Goal: Task Accomplishment & Management: Use online tool/utility

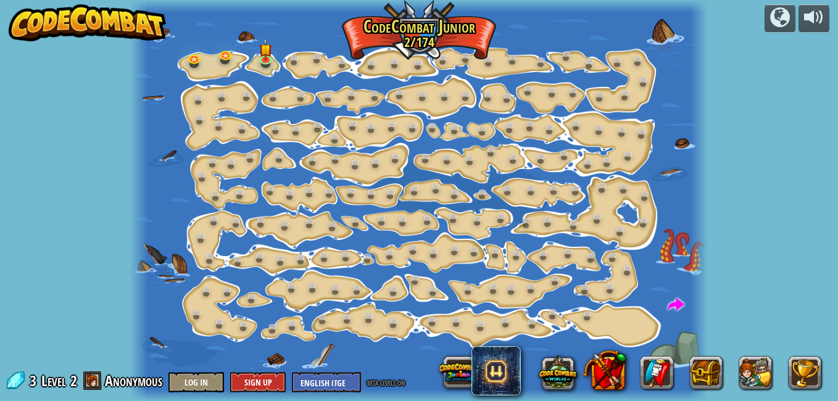
click at [754, 94] on div "powered by Step Change (Locked) Change step arguments. Go Smart (Locked) Now we…" at bounding box center [419, 200] width 838 height 401
click at [75, 54] on div "powered by Step Change (Locked) Change step arguments. Go Smart (Locked) Now we…" at bounding box center [419, 200] width 838 height 401
click at [339, 384] on select "English ([GEOGRAPHIC_DATA]) English ([GEOGRAPHIC_DATA]) 简体中文 繁體中文 русский españ…" at bounding box center [326, 382] width 69 height 20
select select "id"
click at [292, 372] on select "English ([GEOGRAPHIC_DATA]) English ([GEOGRAPHIC_DATA]) 简体中文 繁體中文 русский españ…" at bounding box center [326, 382] width 69 height 20
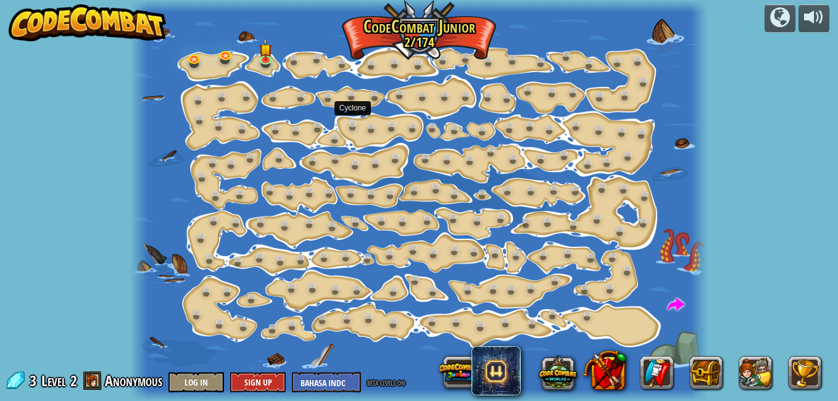
select select "id"
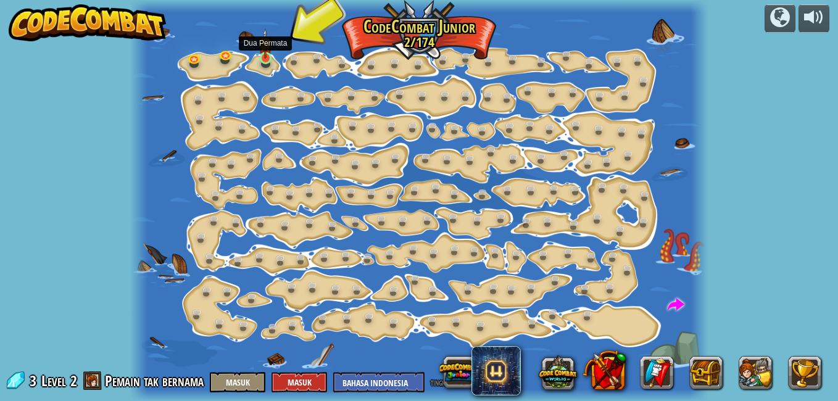
click at [264, 58] on img at bounding box center [265, 43] width 14 height 31
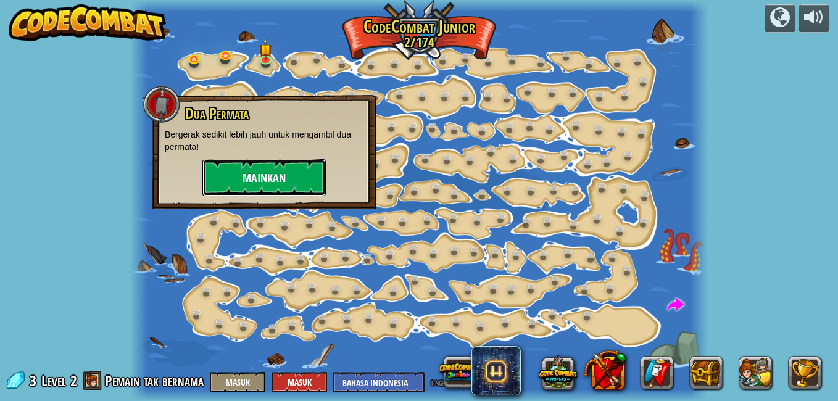
click at [297, 182] on button "Mainkan" at bounding box center [263, 177] width 123 height 37
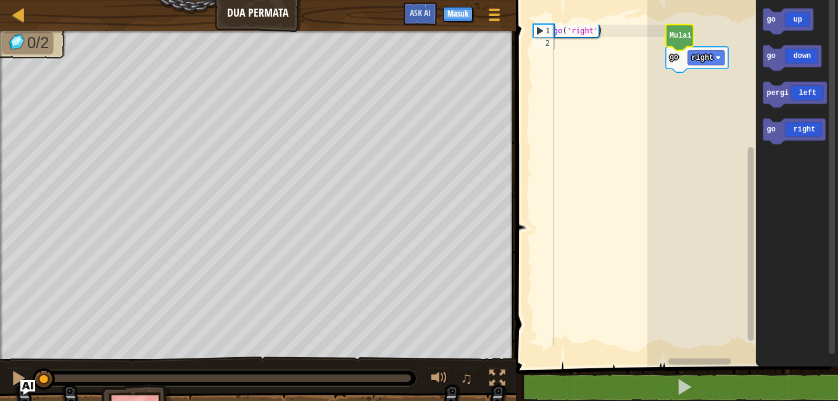
click at [681, 40] on icon "Blockly Workspace" at bounding box center [679, 38] width 28 height 26
click at [712, 60] on rect "Blockly Workspace" at bounding box center [706, 58] width 36 height 15
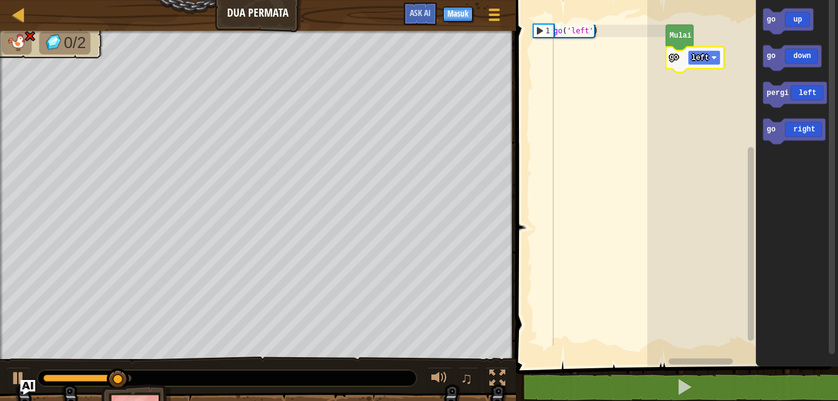
click at [708, 58] on rect "Blockly Workspace" at bounding box center [704, 58] width 33 height 15
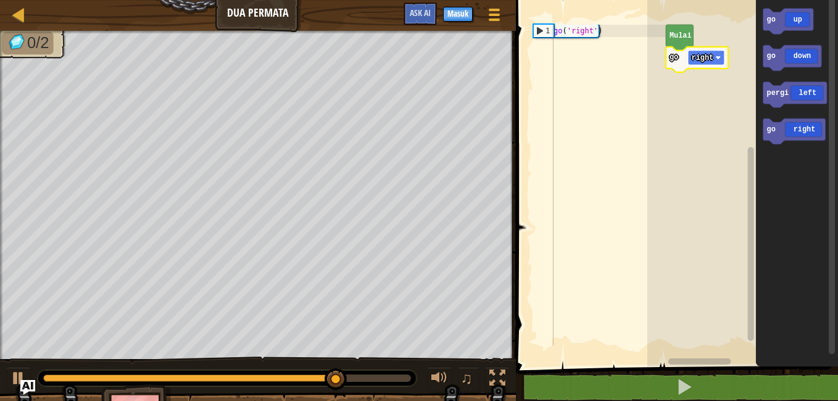
click at [698, 60] on text "right" at bounding box center [702, 58] width 22 height 9
click at [674, 38] on text "Mulai" at bounding box center [680, 35] width 22 height 9
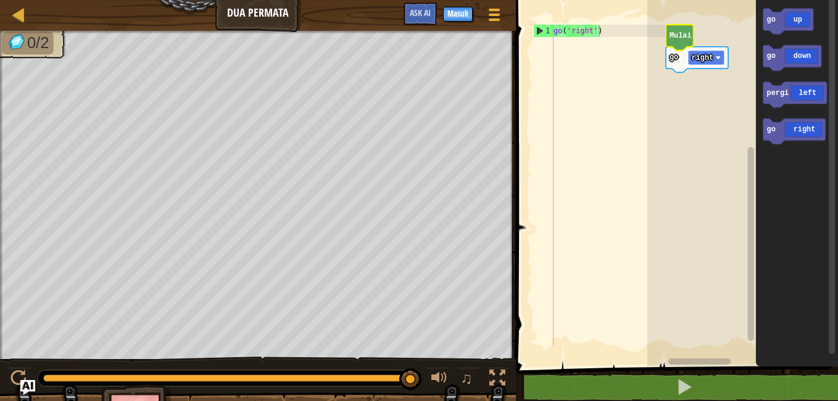
click at [698, 60] on text "right" at bounding box center [702, 58] width 22 height 9
click at [685, 32] on text "Mulai" at bounding box center [680, 35] width 22 height 9
click at [683, 39] on text "Mulai" at bounding box center [680, 35] width 22 height 9
click at [721, 56] on rect "Blockly Workspace" at bounding box center [706, 58] width 36 height 15
click at [686, 43] on icon "Blockly Workspace" at bounding box center [679, 38] width 28 height 26
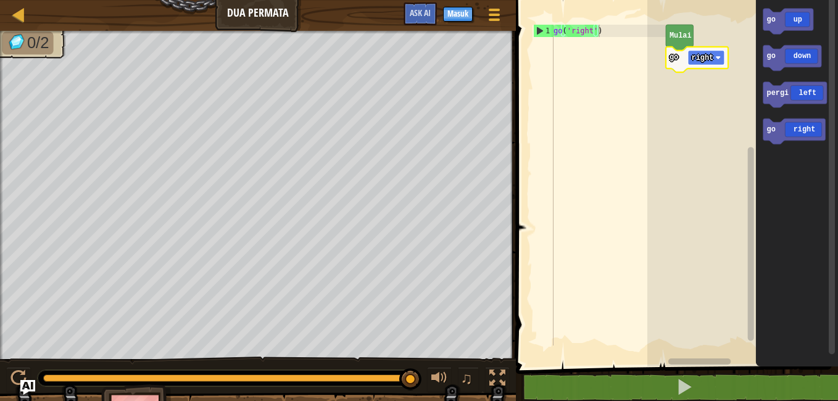
click at [701, 62] on rect "Blockly Workspace" at bounding box center [706, 58] width 36 height 15
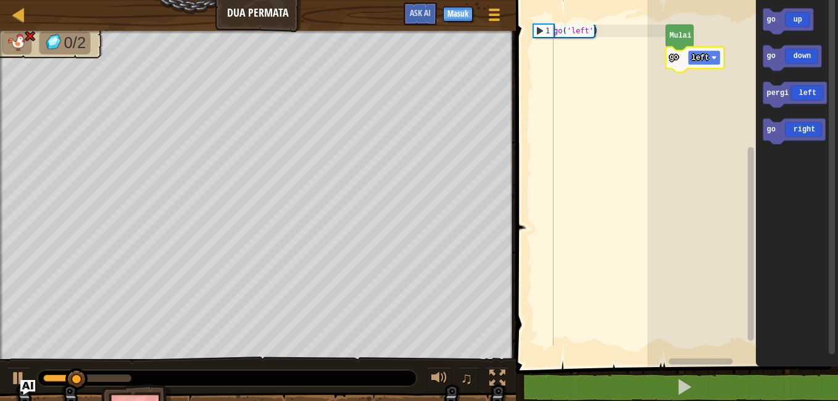
click at [707, 59] on text "left" at bounding box center [700, 58] width 18 height 9
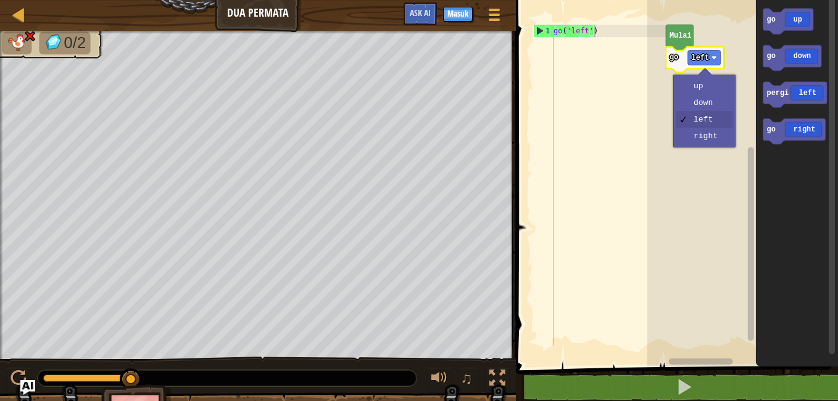
click at [27, 39] on img at bounding box center [29, 36] width 12 height 12
click at [492, 14] on span at bounding box center [494, 15] width 12 height 2
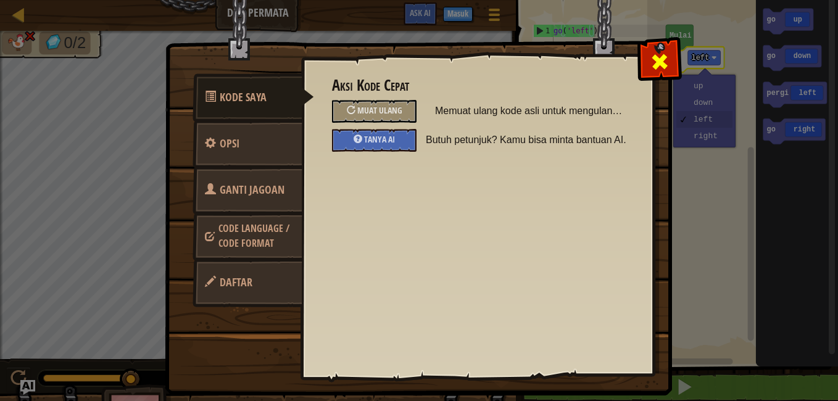
click at [664, 58] on span at bounding box center [659, 62] width 20 height 20
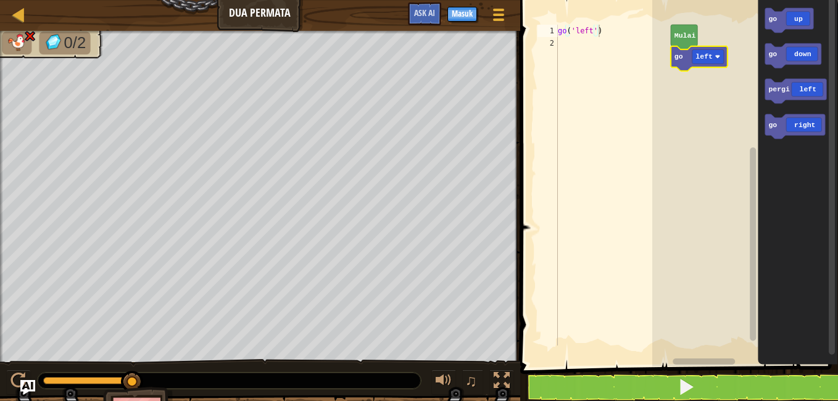
click at [30, 35] on img at bounding box center [29, 36] width 12 height 12
click at [30, 38] on img at bounding box center [29, 36] width 12 height 12
click at [30, 32] on div at bounding box center [260, 32] width 520 height 3
click at [194, 3] on div "Peta Dua Permata Menu Permainan Masuk Ask AI" at bounding box center [260, 15] width 520 height 31
click at [504, 17] on div at bounding box center [498, 15] width 17 height 18
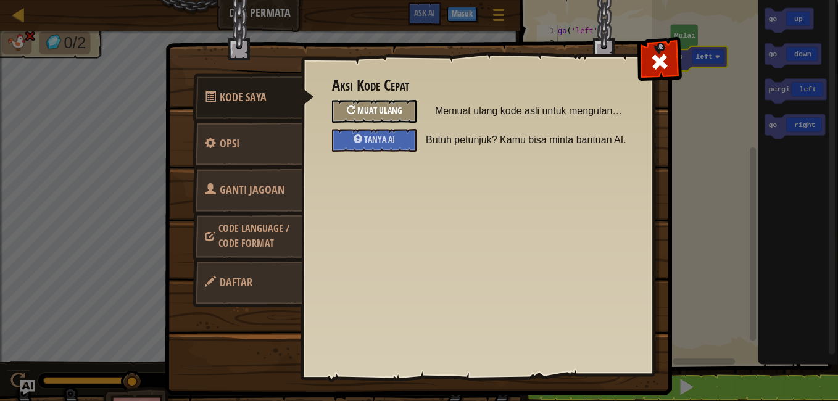
click at [406, 105] on div "Muat Ulang" at bounding box center [374, 111] width 84 height 23
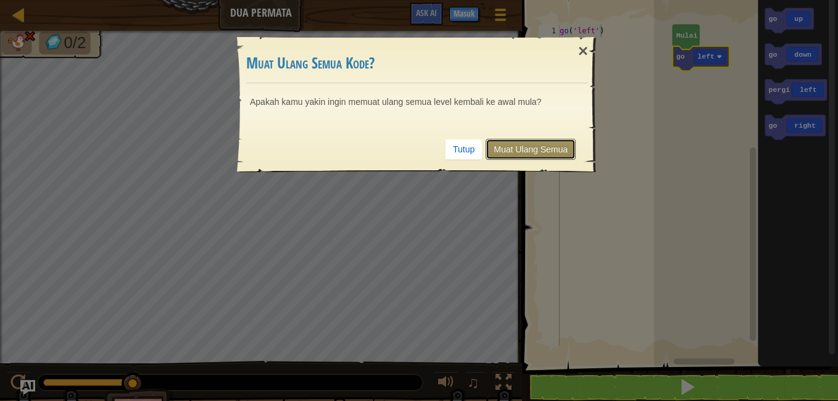
click at [524, 147] on link "Muat Ulang Semua" at bounding box center [530, 149] width 90 height 21
